Goal: Information Seeking & Learning: Understand process/instructions

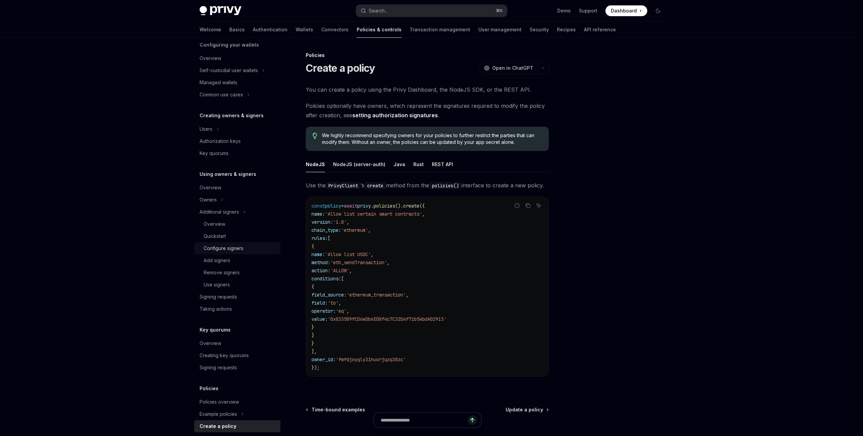
scroll to position [111, 0]
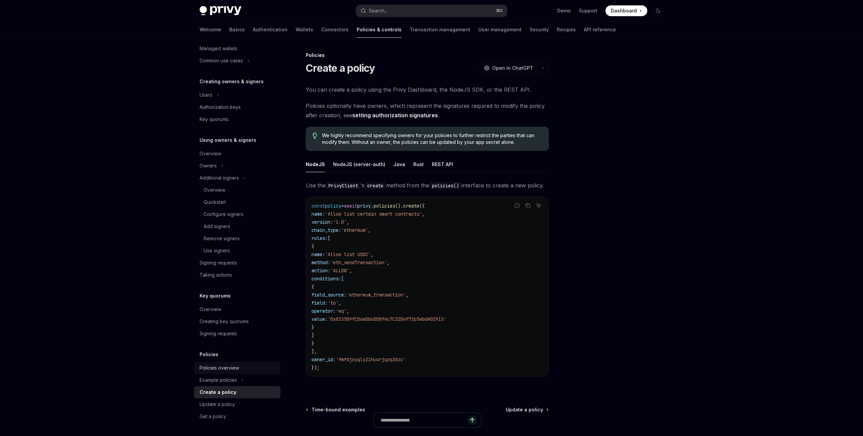
click at [228, 369] on div "Policies overview" at bounding box center [219, 368] width 39 height 8
type textarea "*"
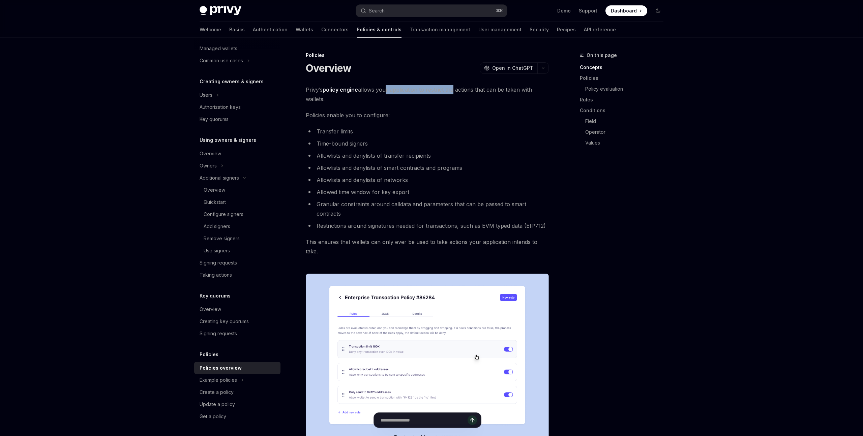
drag, startPoint x: 383, startPoint y: 89, endPoint x: 444, endPoint y: 100, distance: 62.1
click at [448, 98] on span "Privy’s policy engine allows your application to restrict the actions that can …" at bounding box center [427, 94] width 243 height 19
drag, startPoint x: 387, startPoint y: 129, endPoint x: 377, endPoint y: 130, distance: 9.5
click at [387, 129] on li "Transfer limits" at bounding box center [427, 131] width 243 height 9
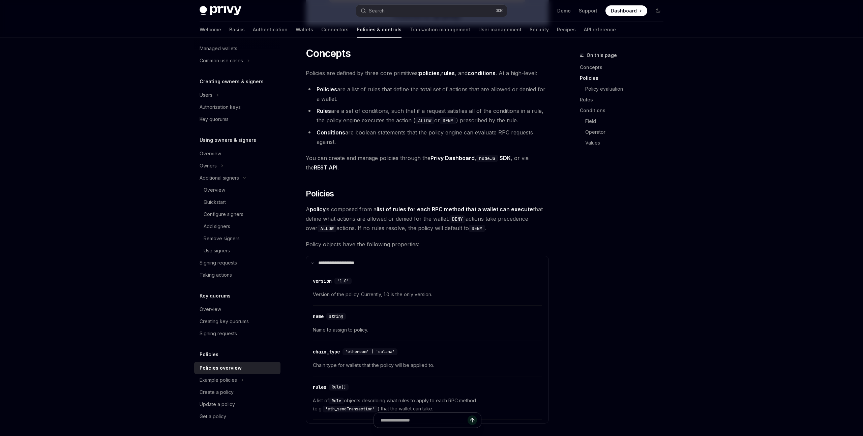
scroll to position [423, 0]
drag, startPoint x: 348, startPoint y: 208, endPoint x: 473, endPoint y: 209, distance: 124.5
click at [473, 209] on span "A policy is composed from a list of rules for each RPC method that a wallet can…" at bounding box center [427, 217] width 243 height 28
copy span "If no rules resolve, the policy will default to DENY"
click at [298, 189] on div "Navigate to header" at bounding box center [296, 193] width 8 height 8
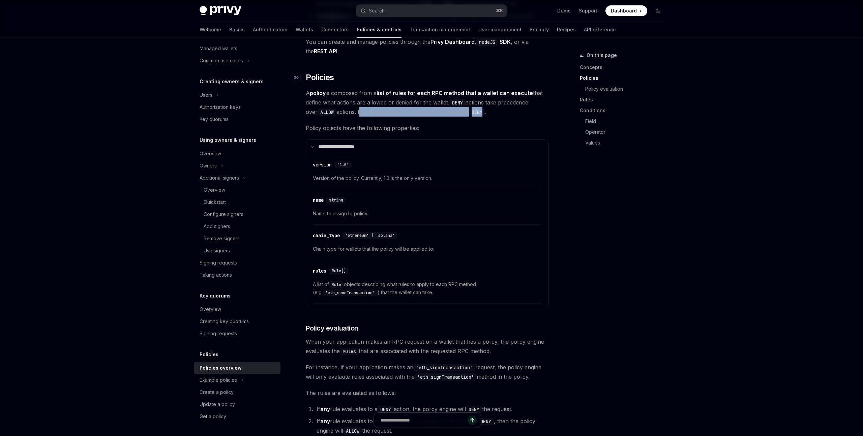
scroll to position [540, 0]
